Goal: Task Accomplishment & Management: Use online tool/utility

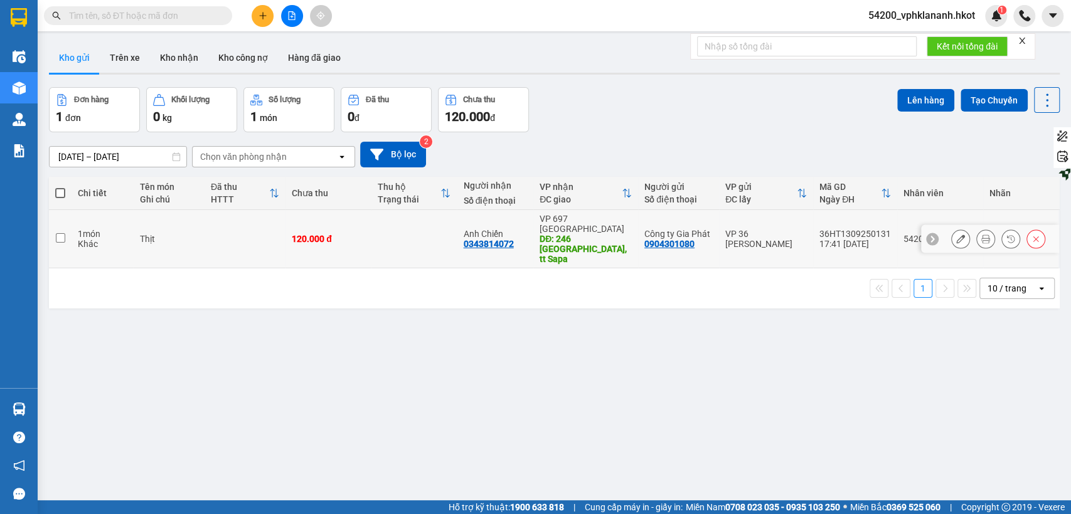
click at [59, 233] on input "checkbox" at bounding box center [60, 237] width 9 height 9
checkbox input "true"
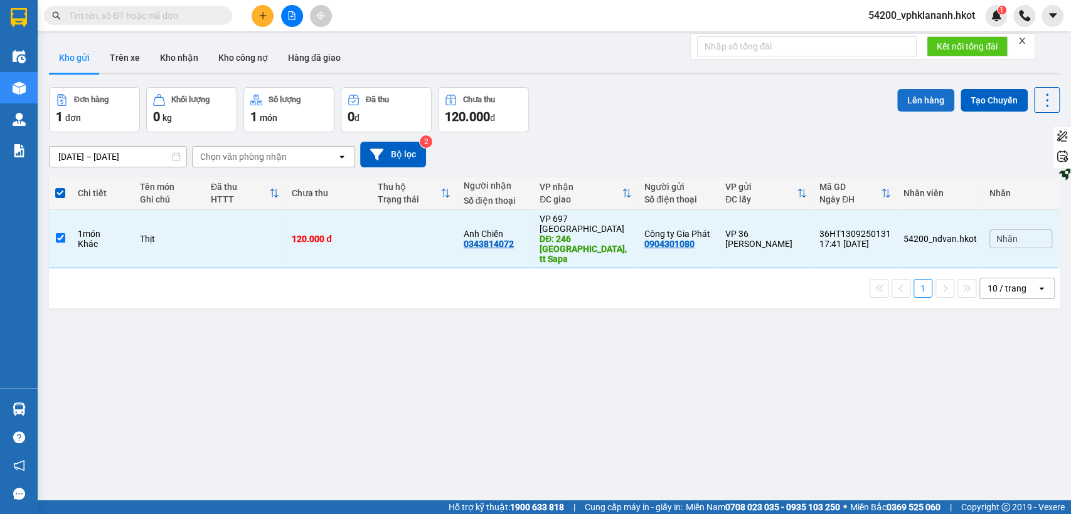
click at [905, 101] on button "Lên hàng" at bounding box center [925, 100] width 57 height 23
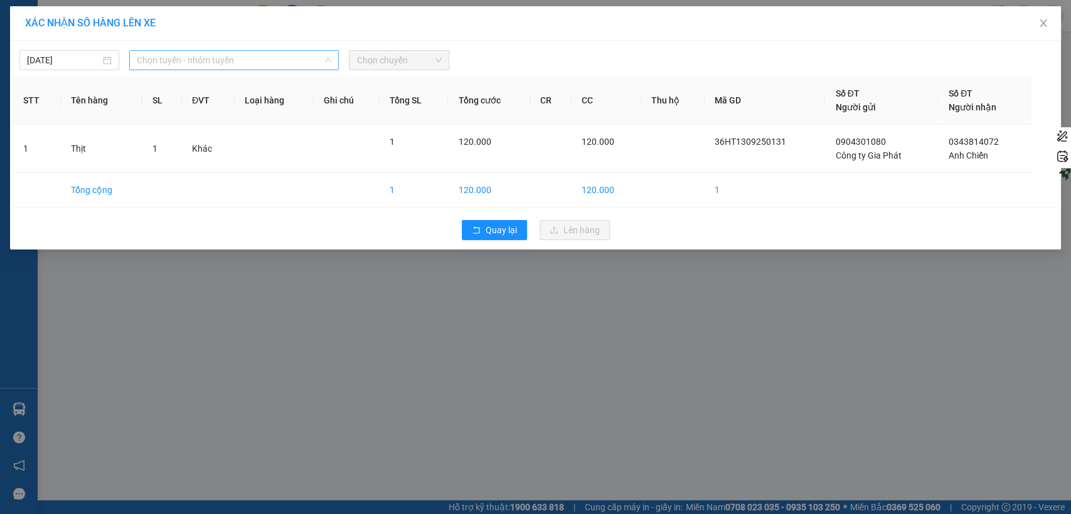
click at [268, 59] on span "Chọn tuyến - nhóm tuyến" at bounding box center [234, 60] width 194 height 19
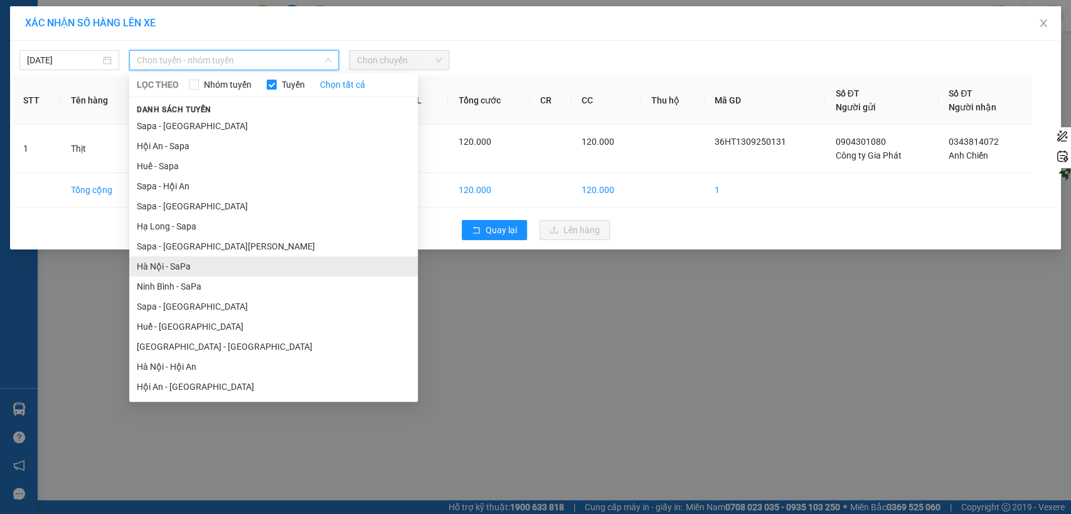
click at [221, 267] on li "Hà Nội - SaPa" at bounding box center [273, 266] width 288 height 20
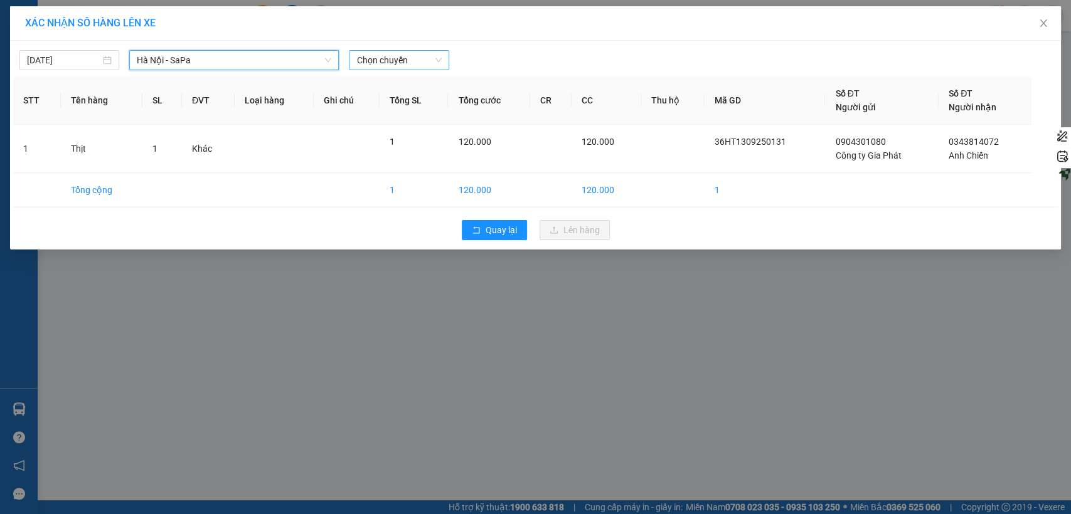
click at [419, 61] on span "Chọn chuyến" at bounding box center [398, 60] width 85 height 19
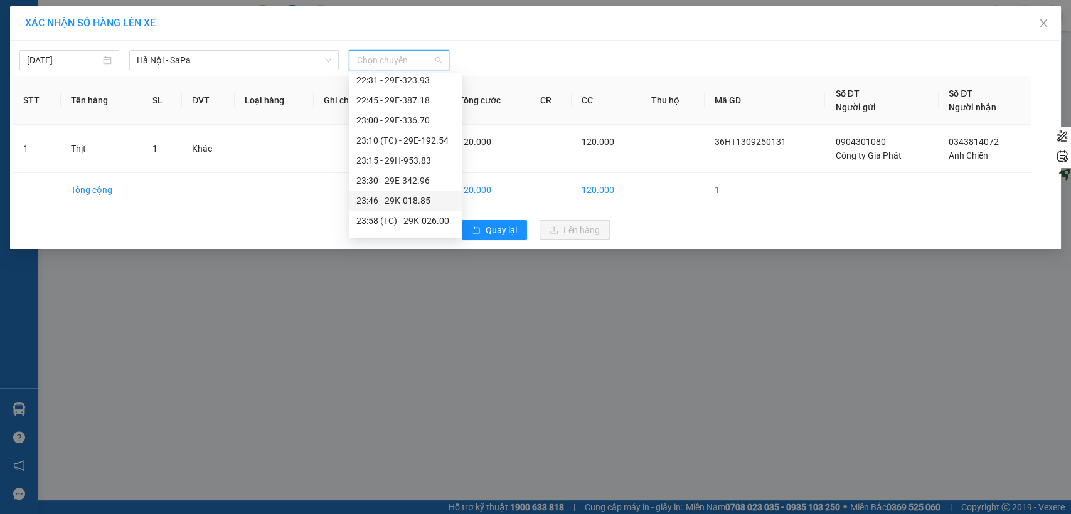
scroll to position [602, 0]
click at [422, 207] on div "23:58 (TC) - 29K-026.00" at bounding box center [405, 206] width 98 height 14
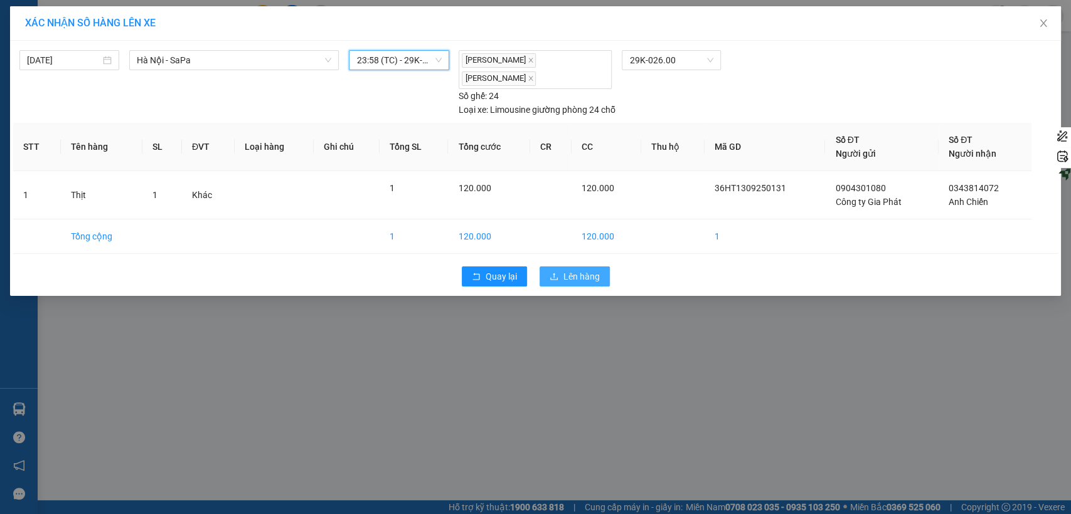
click at [583, 267] on button "Lên hàng" at bounding box center [574, 277] width 70 height 20
